Goal: Transaction & Acquisition: Purchase product/service

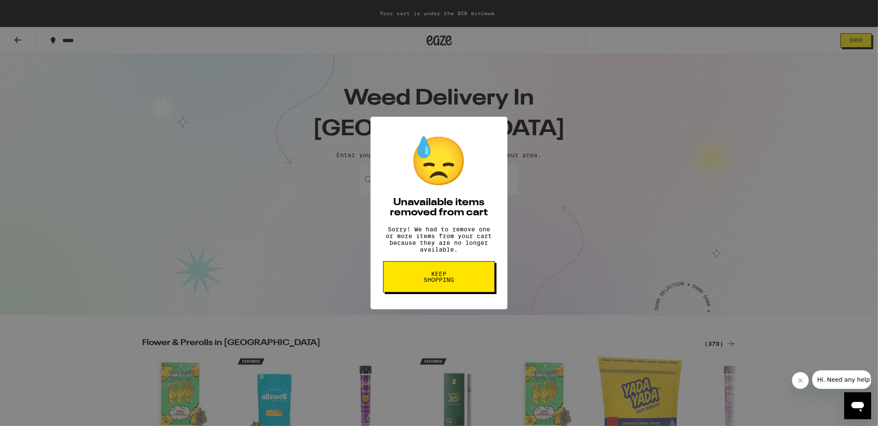
click at [441, 275] on button "Keep Shopping" at bounding box center [439, 276] width 112 height 31
